Goal: Information Seeking & Learning: Compare options

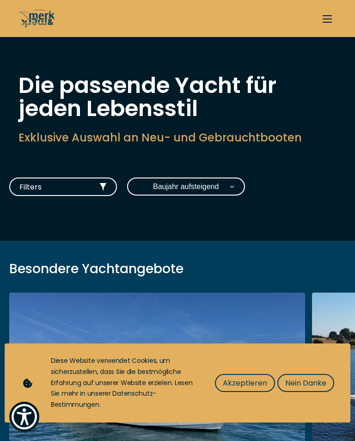
click at [249, 384] on span "Akzeptieren" at bounding box center [245, 383] width 44 height 12
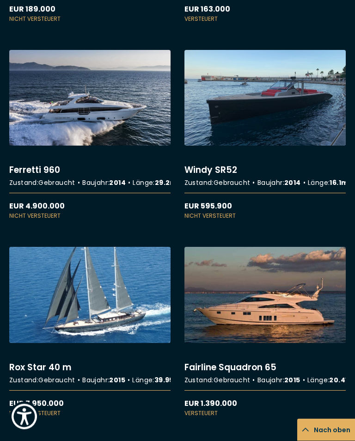
scroll to position [3087, 0]
click at [90, 220] on link "More details about Ferretti 960" at bounding box center [89, 135] width 161 height 170
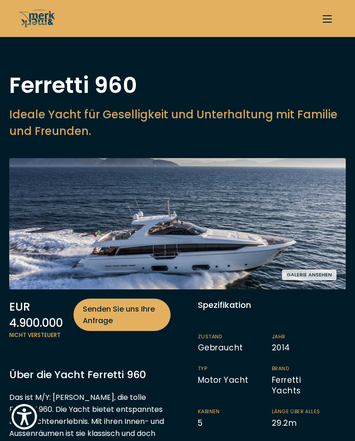
click at [310, 277] on button "Galerie ansehen" at bounding box center [309, 275] width 55 height 11
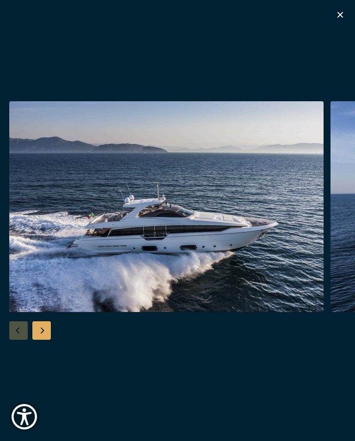
click at [47, 326] on div "Next slide" at bounding box center [41, 330] width 18 height 18
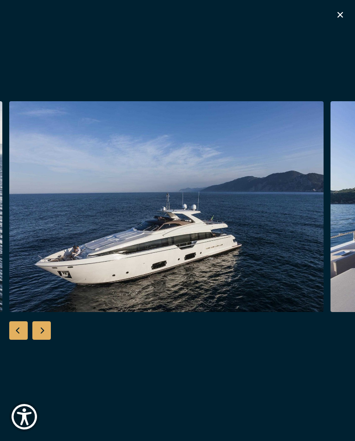
click at [48, 334] on div "Next slide" at bounding box center [41, 330] width 18 height 18
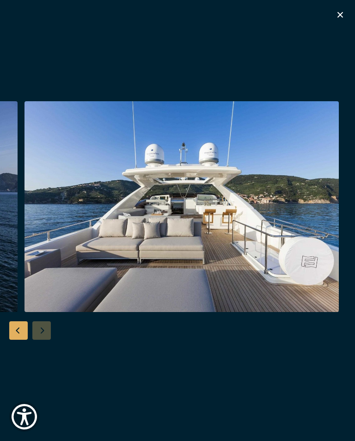
click at [345, 17] on icon "button" at bounding box center [340, 14] width 11 height 11
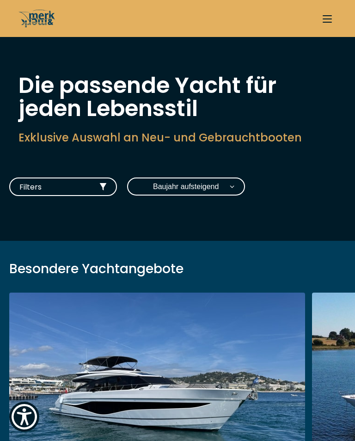
click at [208, 187] on select "Baujahr aufsteigend Preis absteigend Preis aufsteigend Länge absteigend Länge a…" at bounding box center [186, 187] width 118 height 18
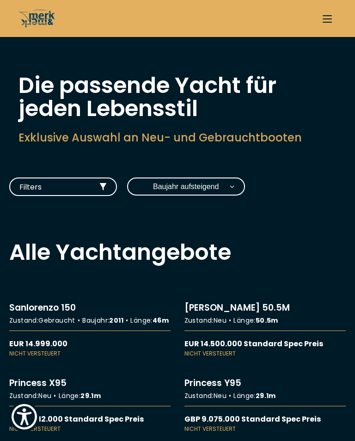
select select "price-high-to-low"
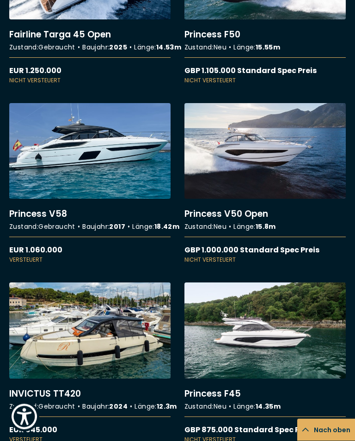
scroll to position [4527, 0]
click at [292, 84] on link "More details about Princess F50" at bounding box center [265, 3] width 161 height 161
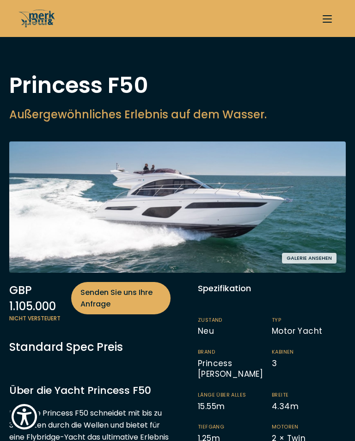
click at [310, 259] on button "Galerie ansehen" at bounding box center [309, 258] width 55 height 11
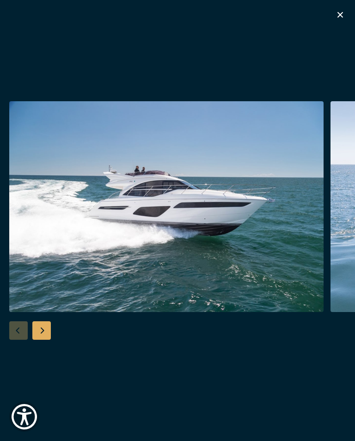
click at [341, 13] on icon "button" at bounding box center [341, 15] width 6 height 6
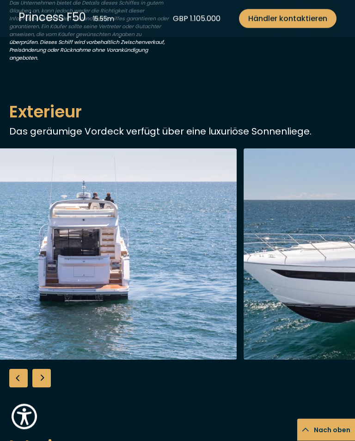
scroll to position [720, 0]
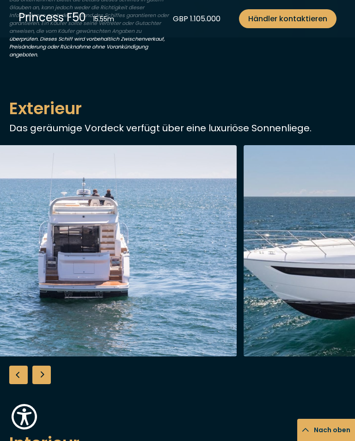
click at [14, 384] on div "Previous slide" at bounding box center [18, 375] width 18 height 18
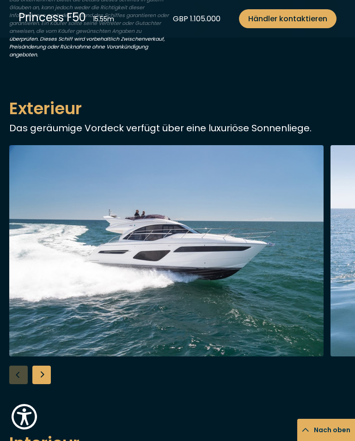
click at [37, 384] on div "Next slide" at bounding box center [41, 375] width 18 height 18
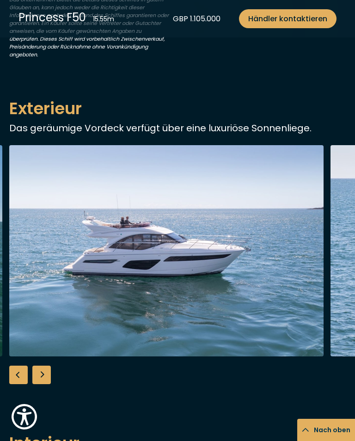
click at [48, 384] on div "Next slide" at bounding box center [41, 375] width 18 height 18
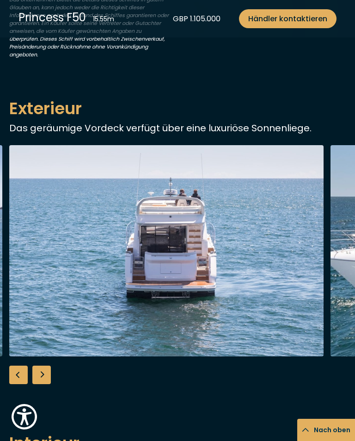
click at [46, 384] on div "Next slide" at bounding box center [41, 375] width 18 height 18
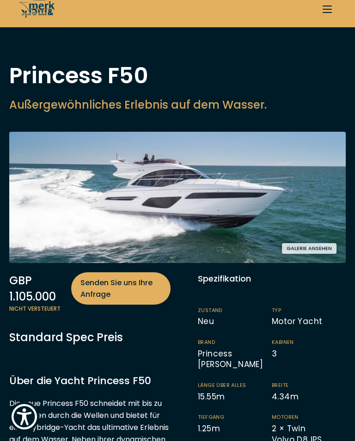
scroll to position [0, 0]
